Goal: Information Seeking & Learning: Learn about a topic

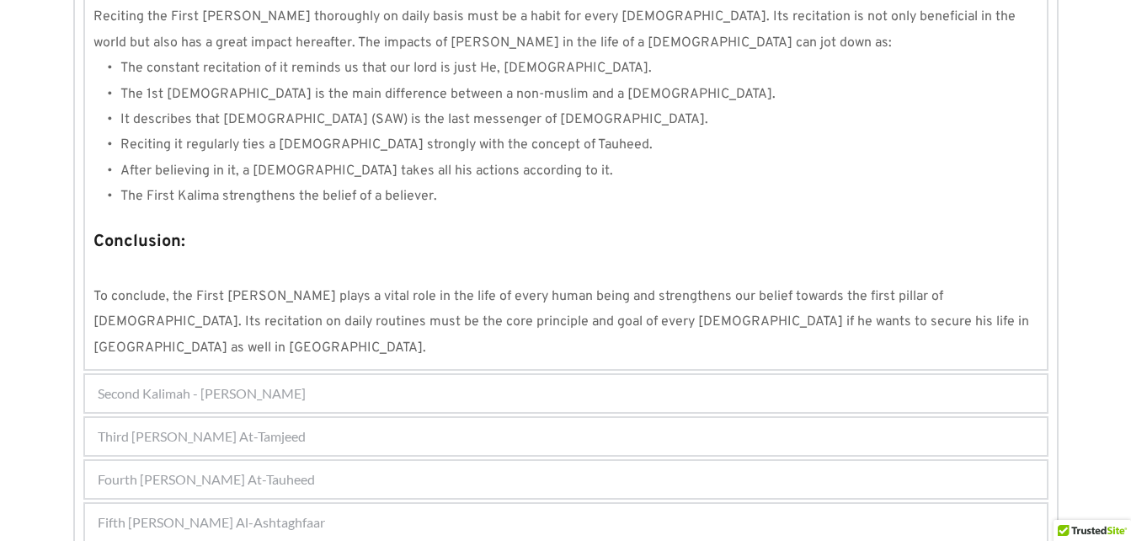
scroll to position [1625, 0]
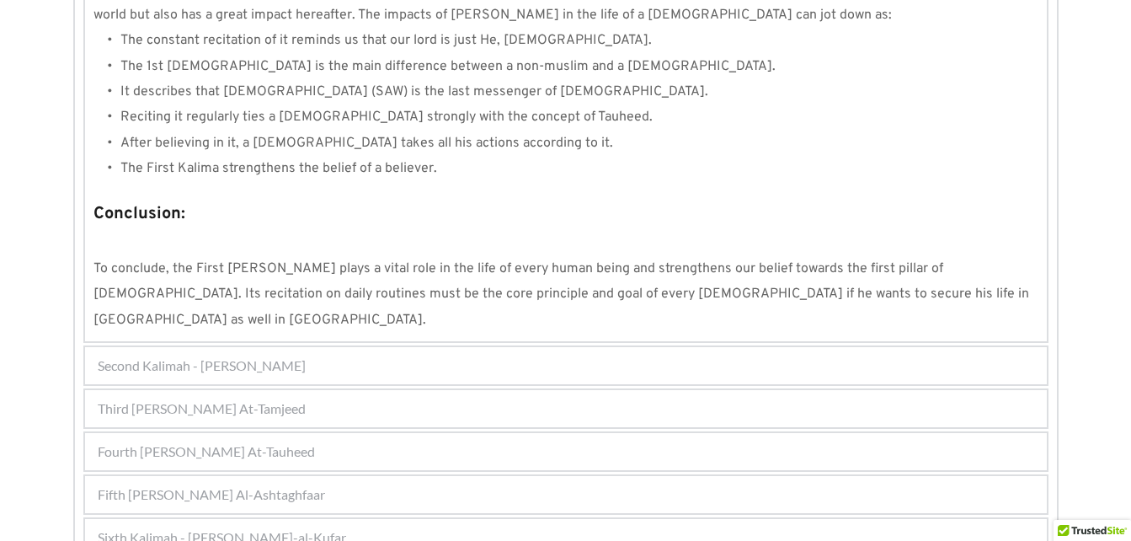
click at [347, 433] on div "Fourth [PERSON_NAME] At-Tauheed" at bounding box center [566, 451] width 962 height 37
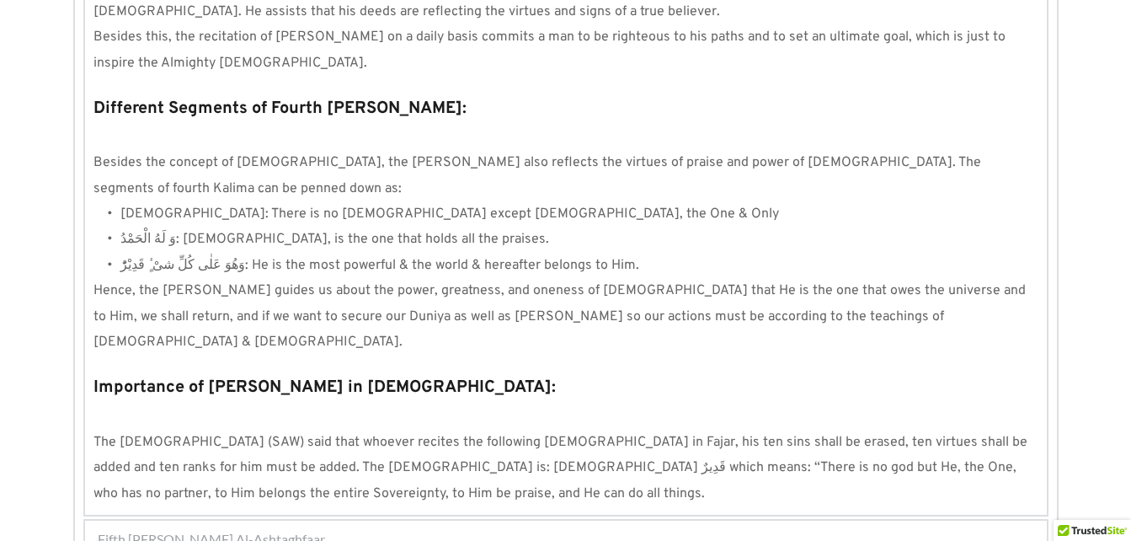
scroll to position [1621, 0]
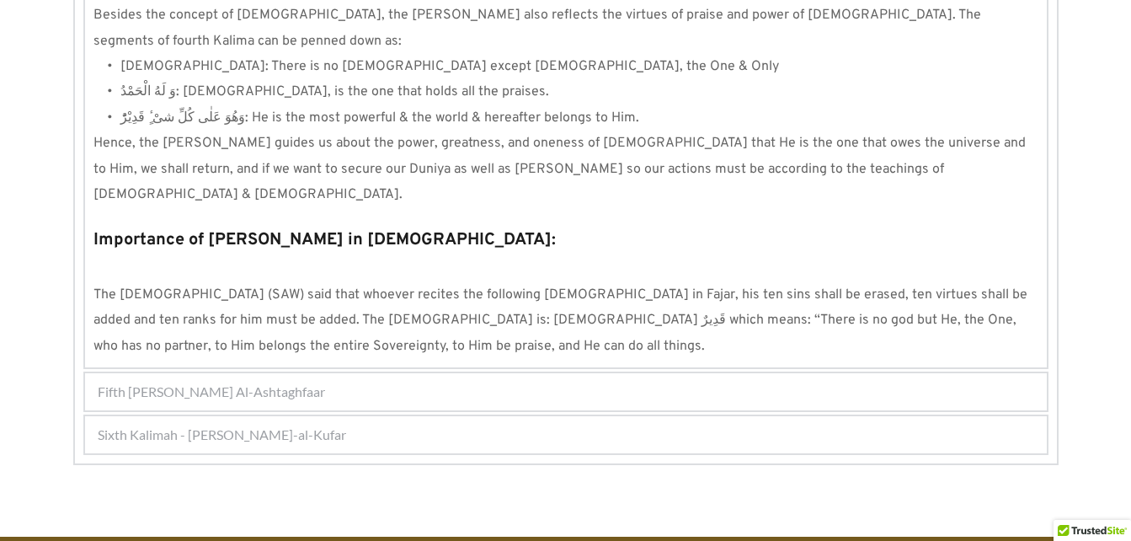
click at [356, 373] on div "Fifth [PERSON_NAME] Al-Ashtaghfaar" at bounding box center [566, 391] width 962 height 37
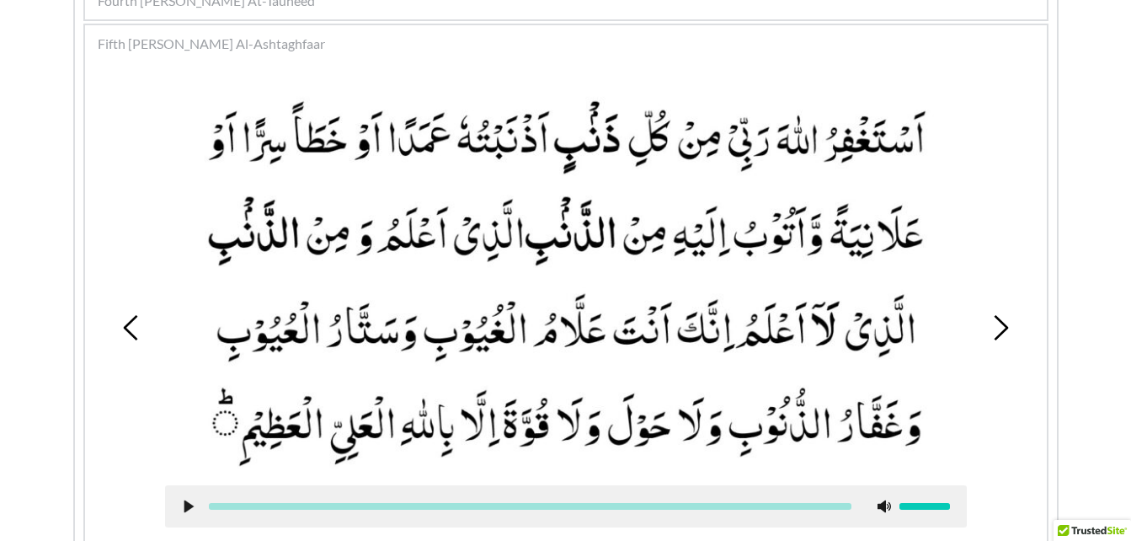
scroll to position [553, 0]
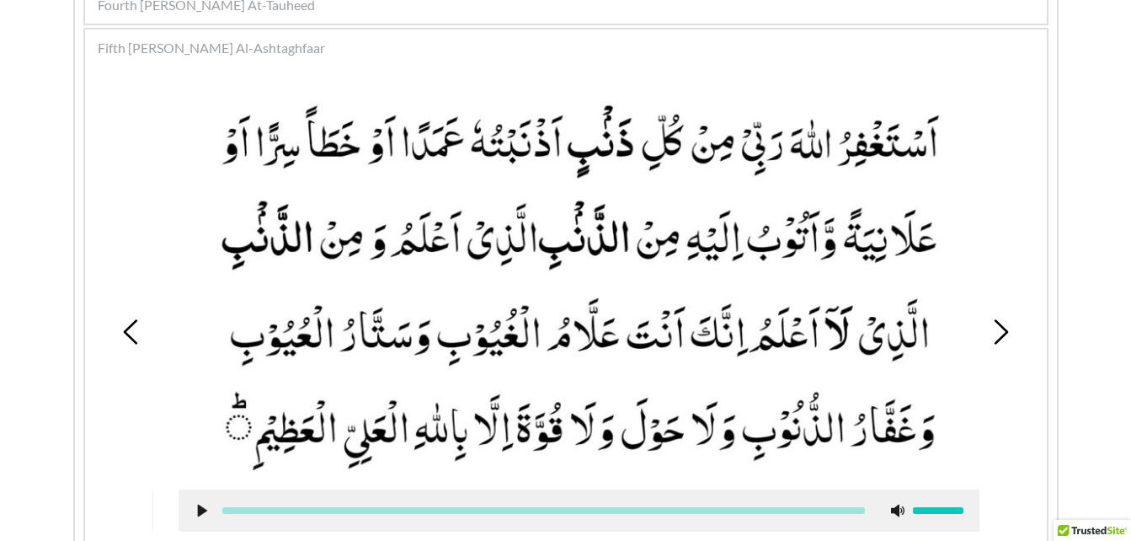
drag, startPoint x: 251, startPoint y: 127, endPoint x: 264, endPoint y: 137, distance: 16.8
click at [264, 137] on picture at bounding box center [580, 283] width 802 height 378
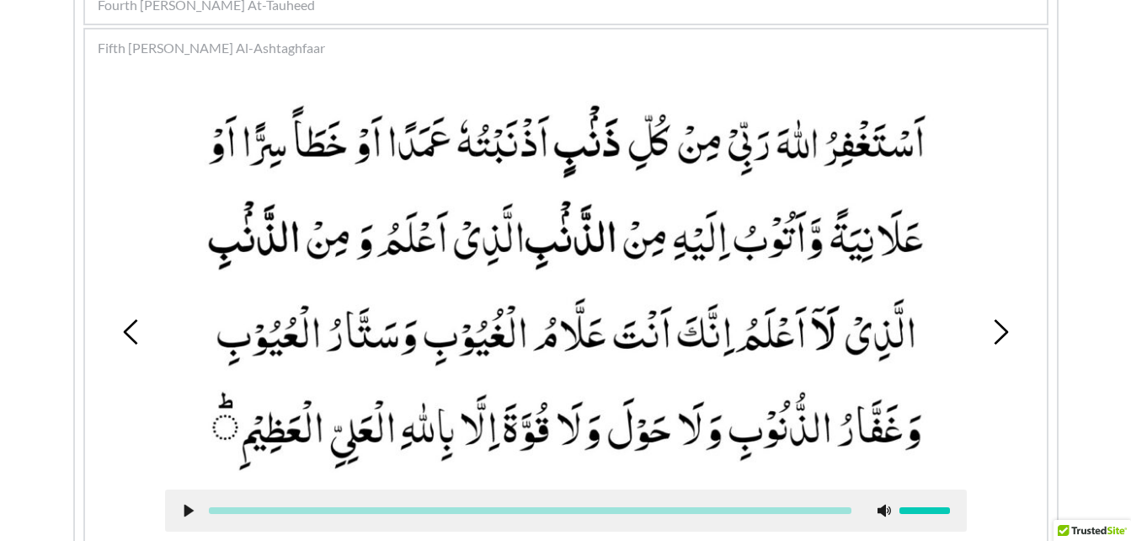
click at [185, 508] on use at bounding box center [188, 510] width 9 height 13
click at [192, 509] on use at bounding box center [188, 510] width 11 height 13
click at [999, 328] on icon at bounding box center [1000, 331] width 25 height 25
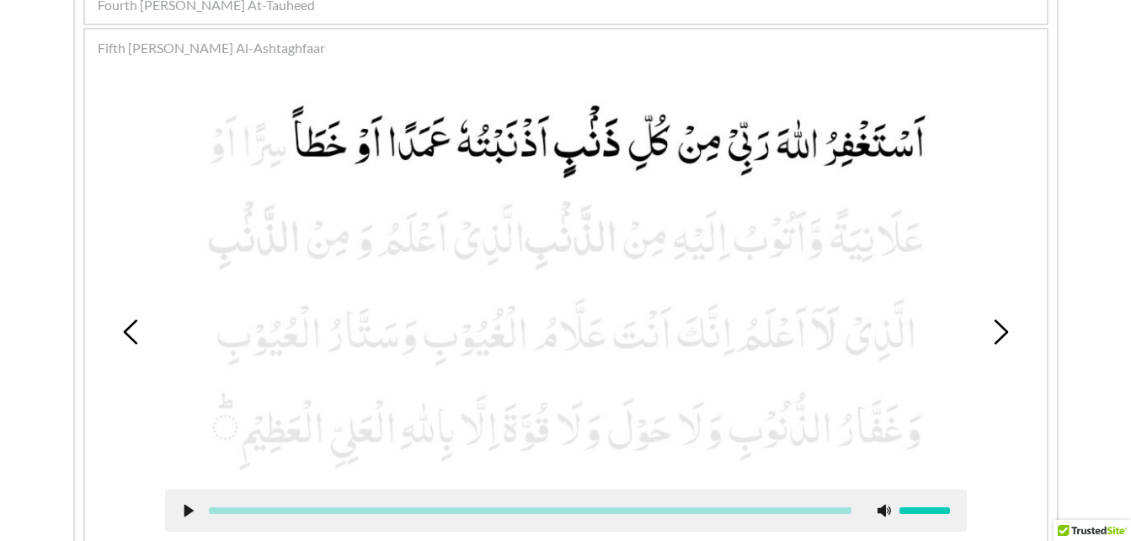
click at [186, 512] on use at bounding box center [188, 510] width 9 height 13
click at [184, 509] on use at bounding box center [188, 510] width 11 height 13
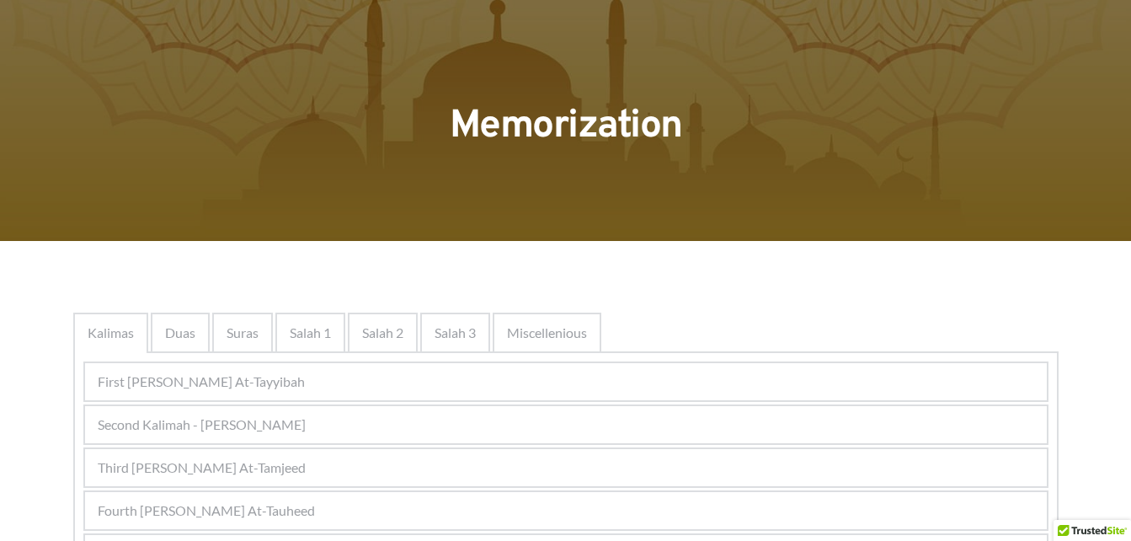
scroll to position [56, 0]
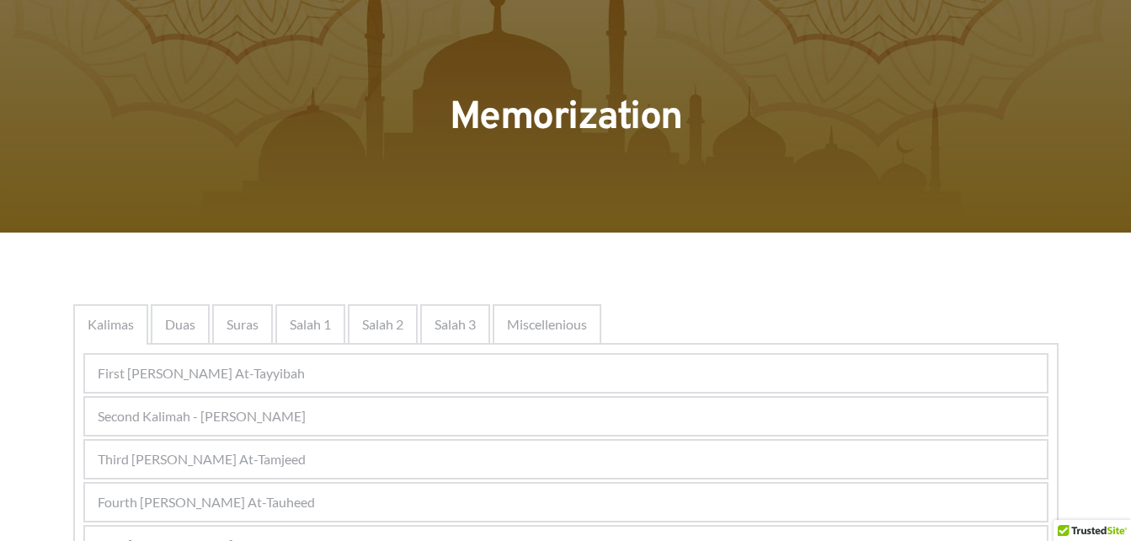
click at [440, 499] on div "Fourth [PERSON_NAME] At-Tauheed" at bounding box center [566, 501] width 962 height 37
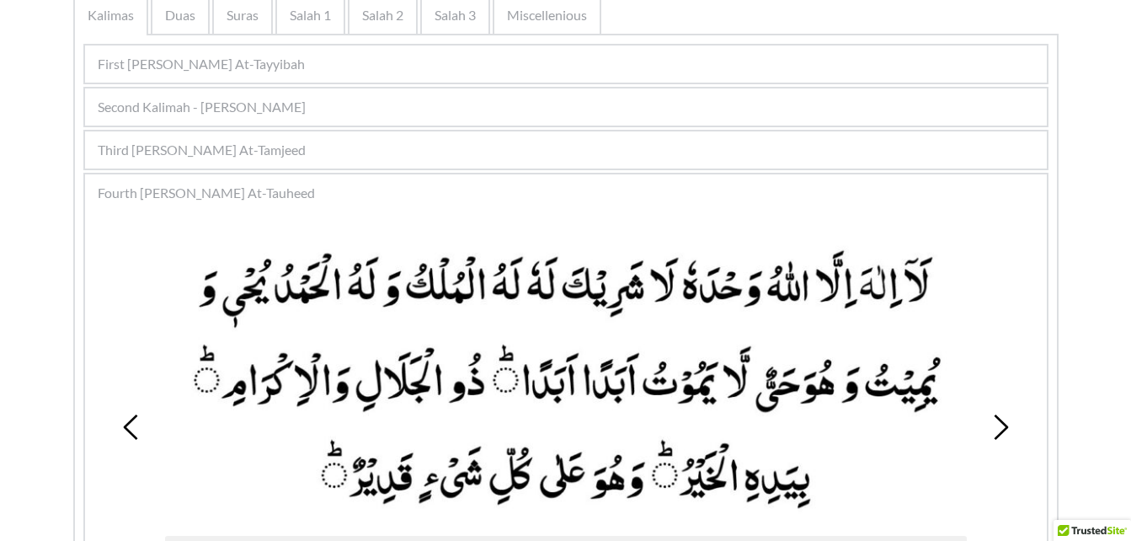
scroll to position [393, 0]
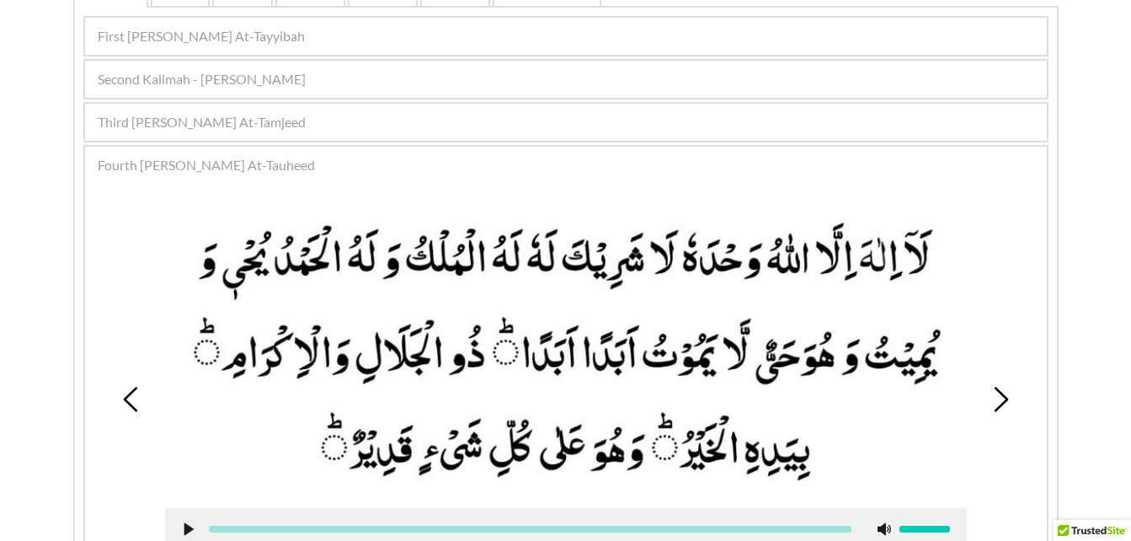
click at [1000, 401] on icon at bounding box center [1000, 399] width 25 height 25
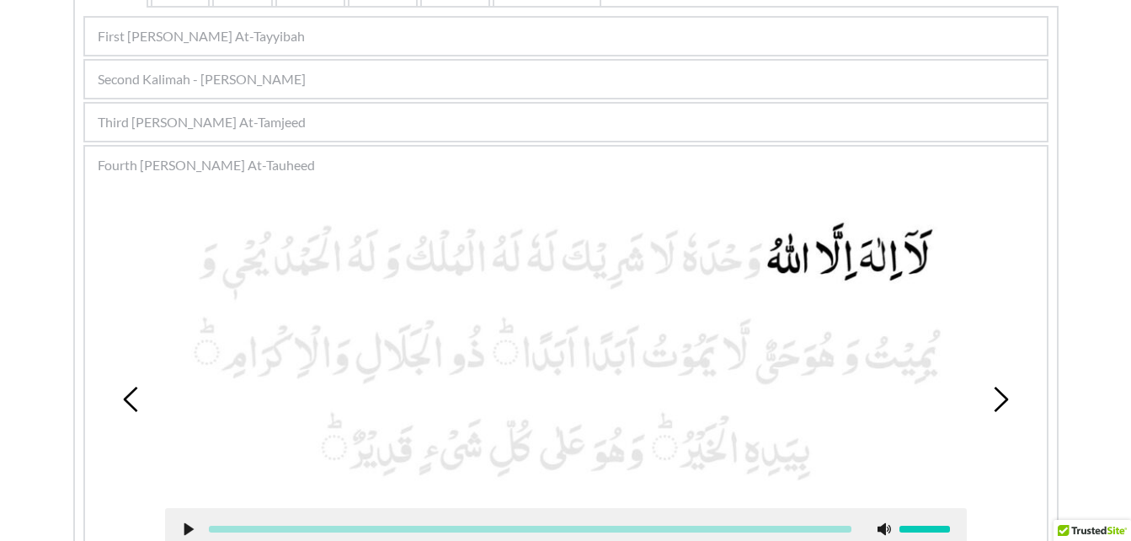
click at [1000, 401] on icon at bounding box center [1000, 399] width 25 height 25
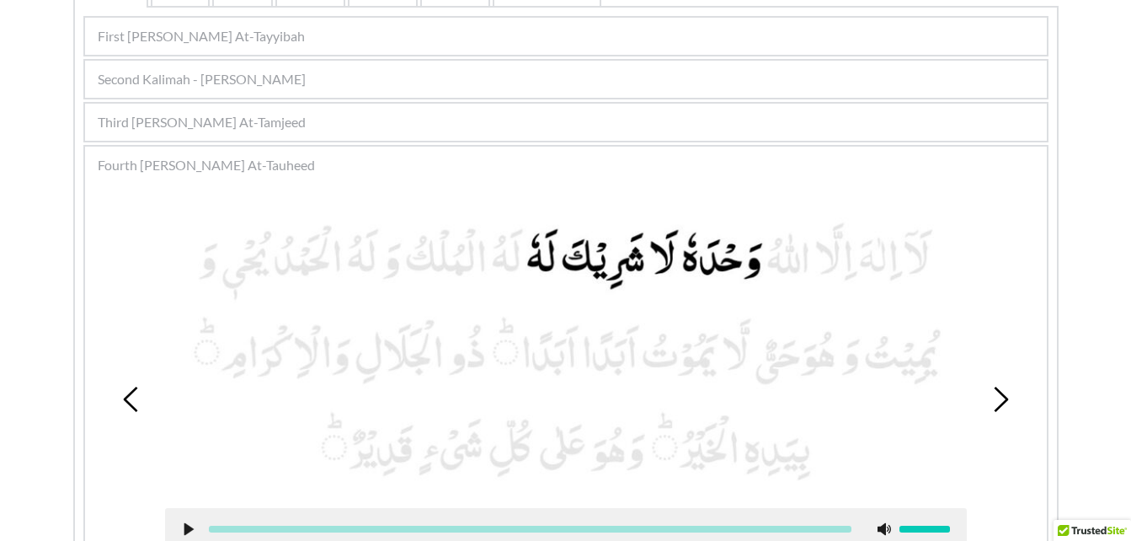
click at [1000, 401] on icon at bounding box center [1000, 399] width 25 height 25
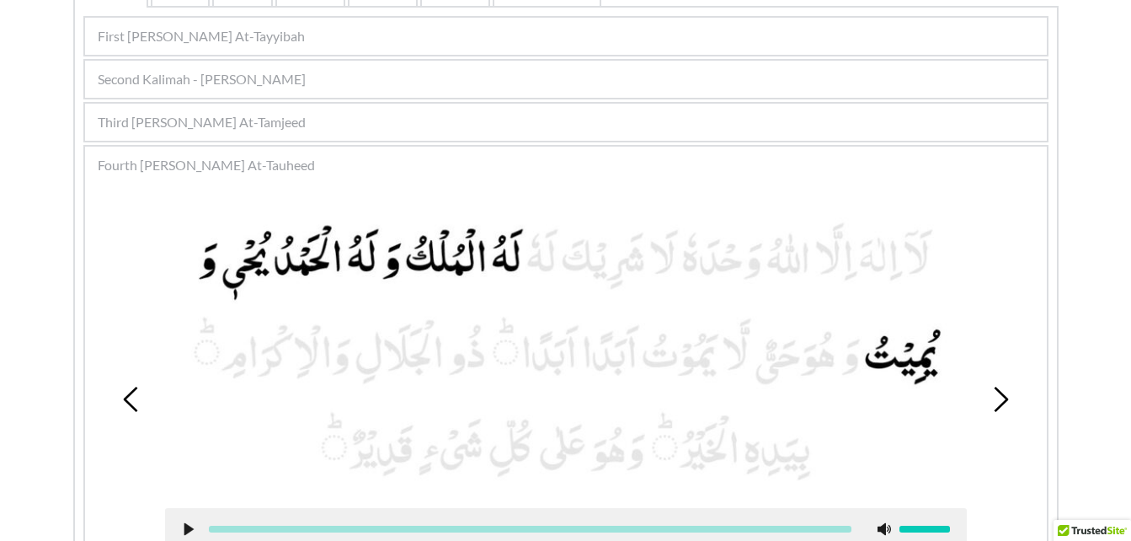
click at [1000, 401] on icon at bounding box center [1000, 399] width 25 height 25
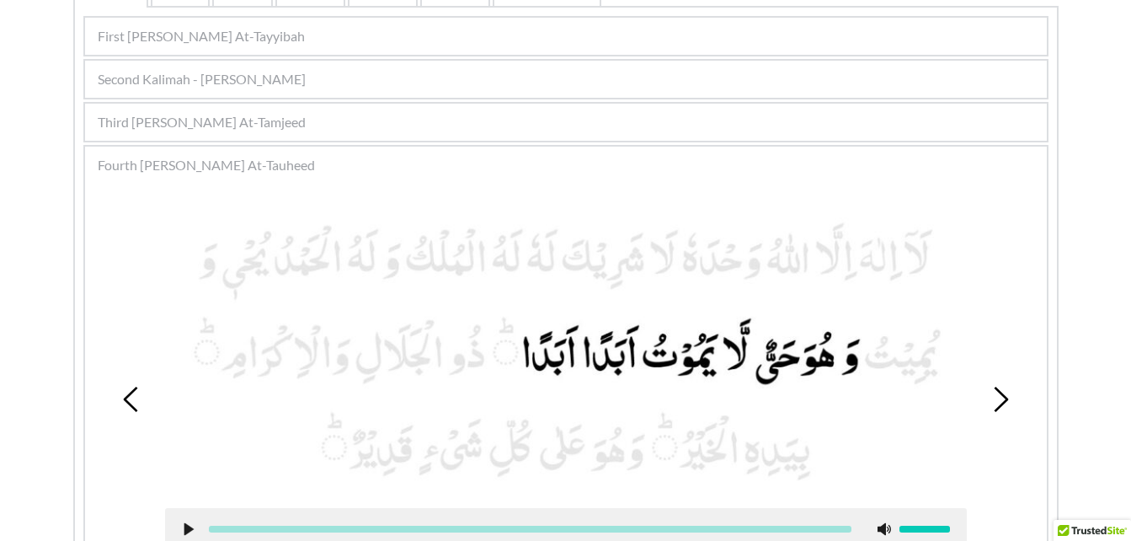
click at [187, 524] on icon at bounding box center [188, 528] width 13 height 13
click at [188, 531] on icon at bounding box center [188, 528] width 13 height 13
